Goal: Communication & Community: Answer question/provide support

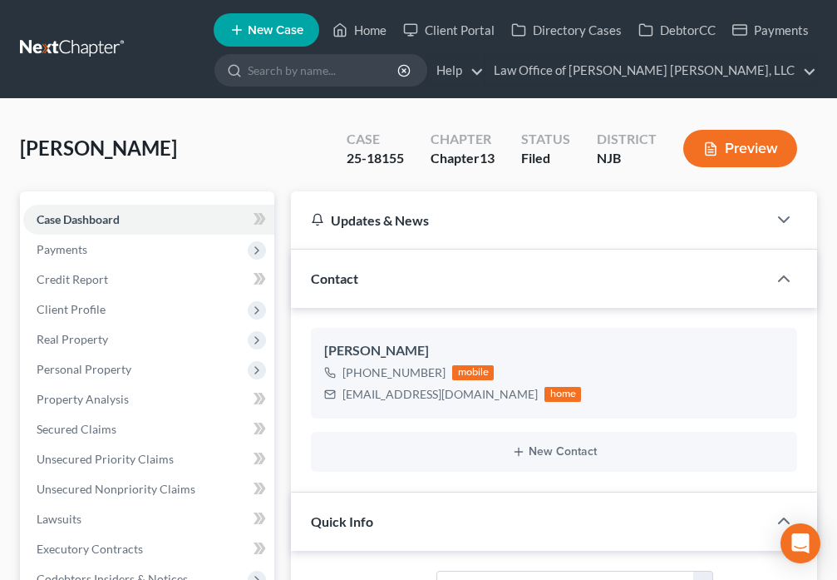
select select "10"
select select "6"
select select "0"
click at [346, 30] on icon at bounding box center [340, 30] width 15 height 20
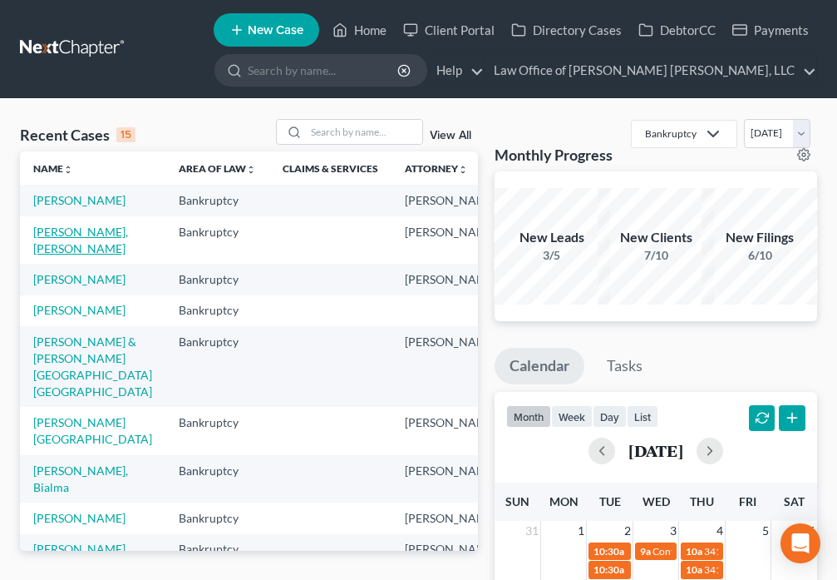
click at [45, 255] on link "[PERSON_NAME], [PERSON_NAME]" at bounding box center [80, 240] width 95 height 31
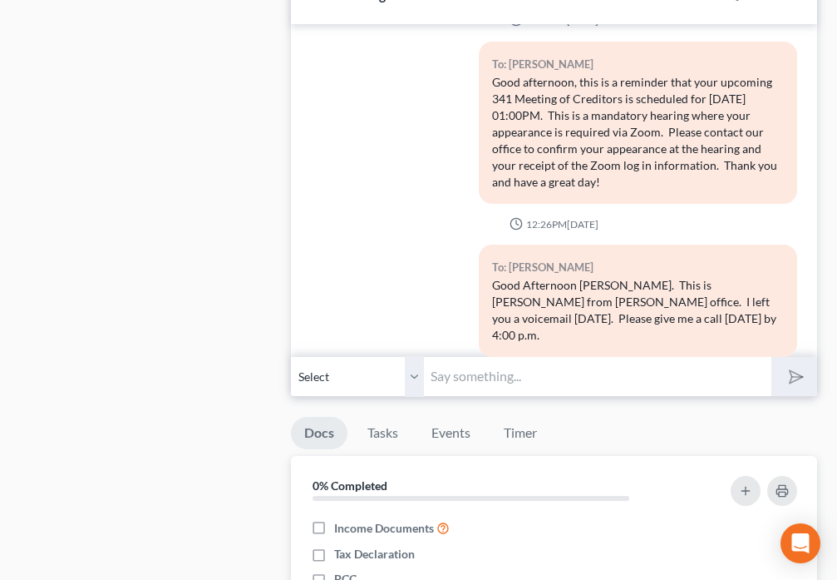
scroll to position [1669, 0]
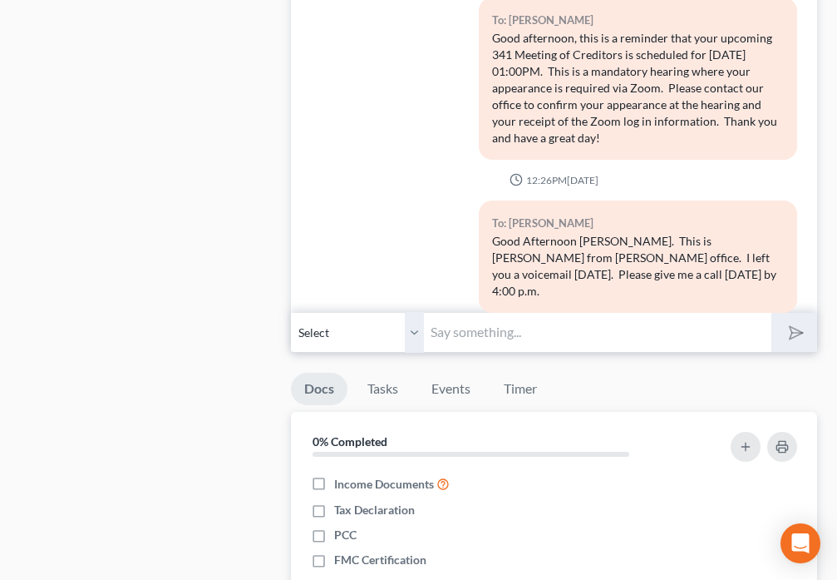
click at [478, 312] on input "text" at bounding box center [597, 332] width 347 height 41
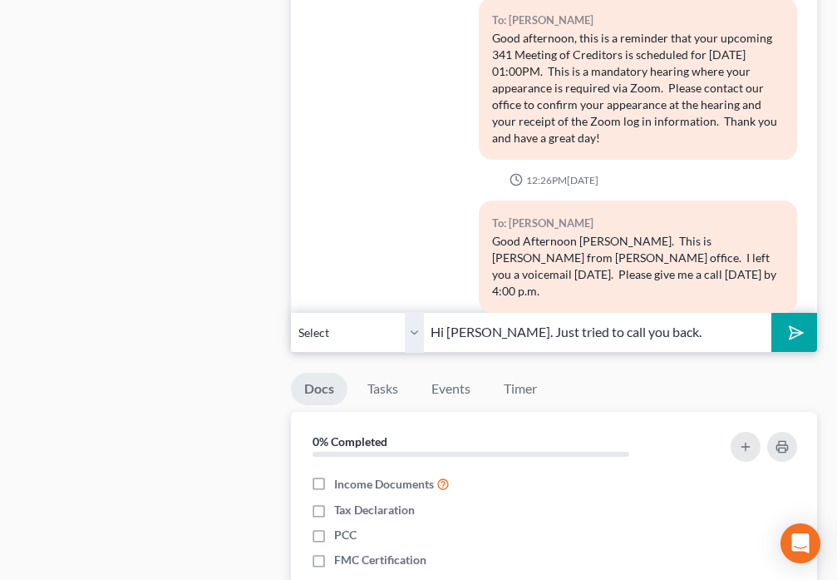
type input "Hi [PERSON_NAME]. Just tried to call you back."
click at [792, 313] on button "submit" at bounding box center [795, 332] width 46 height 39
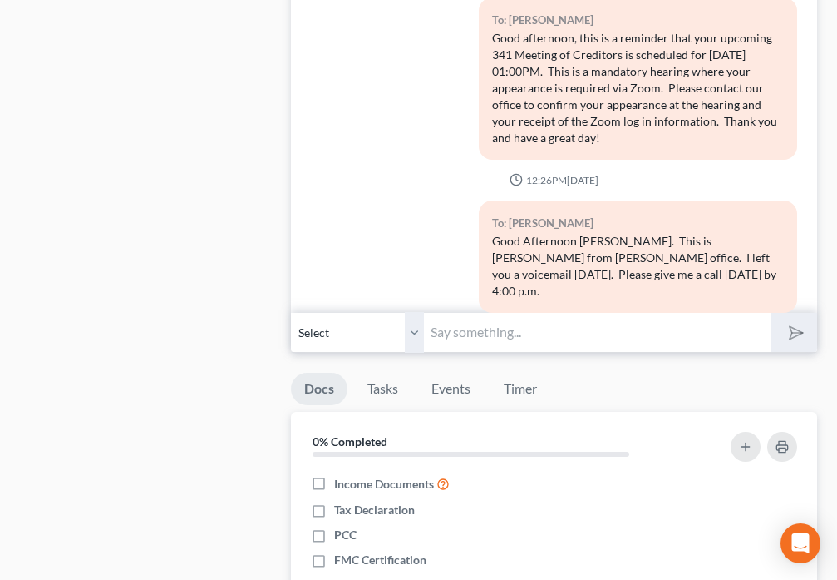
scroll to position [2037, 0]
